Goal: Task Accomplishment & Management: Manage account settings

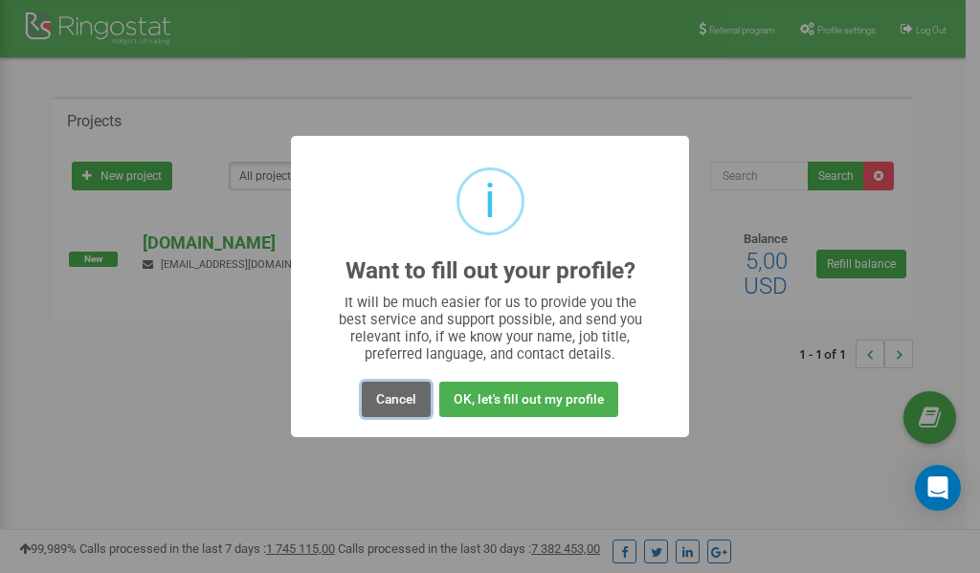
click at [394, 403] on button "Cancel" at bounding box center [396, 399] width 69 height 35
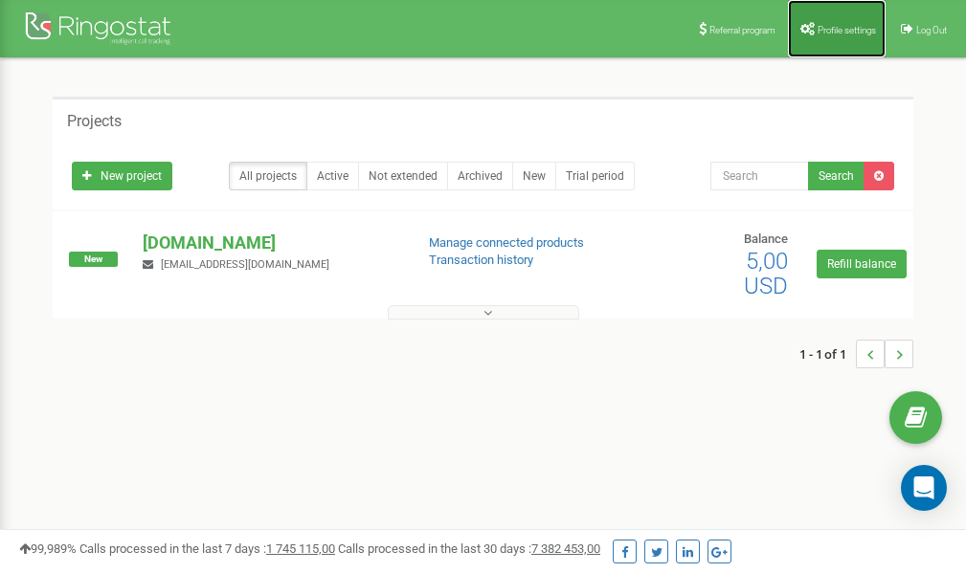
click at [856, 25] on span "Profile settings" at bounding box center [847, 30] width 58 height 11
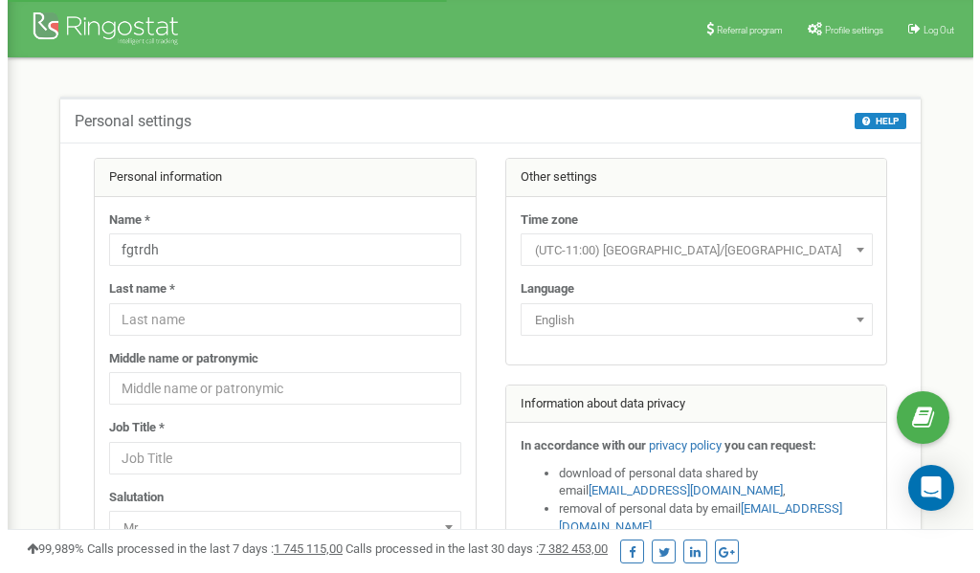
scroll to position [96, 0]
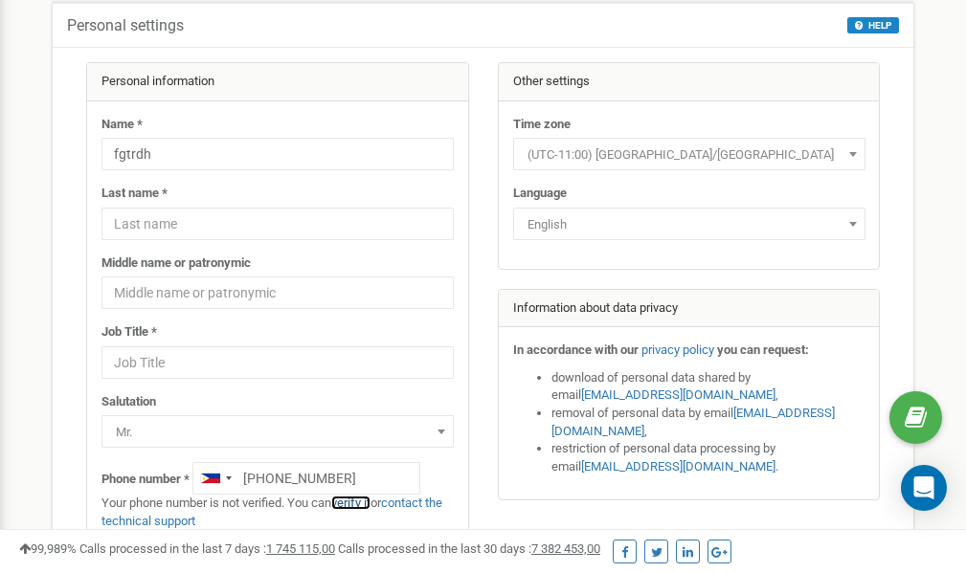
click at [365, 503] on link "verify it" at bounding box center [350, 503] width 39 height 14
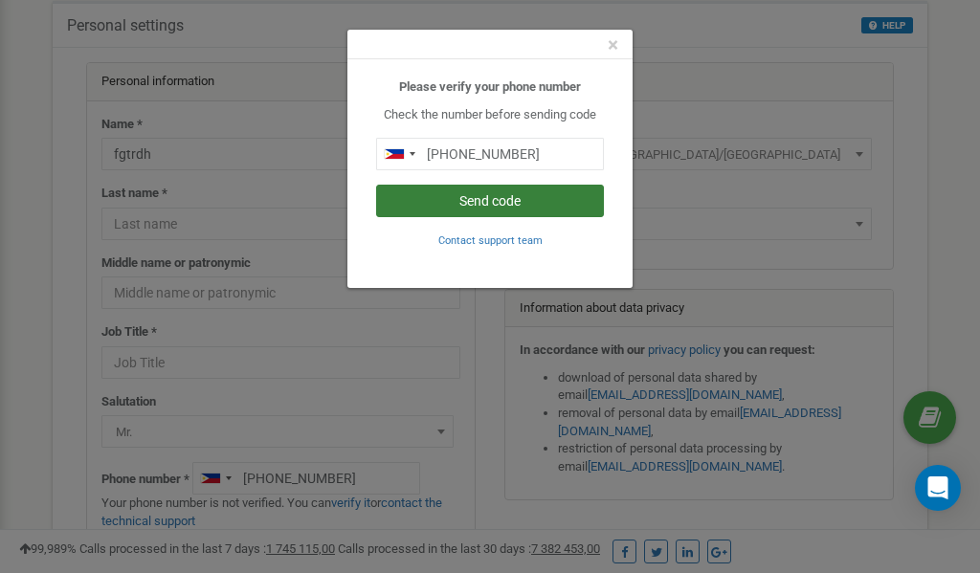
click at [501, 199] on button "Send code" at bounding box center [490, 201] width 228 height 33
